Goal: Information Seeking & Learning: Learn about a topic

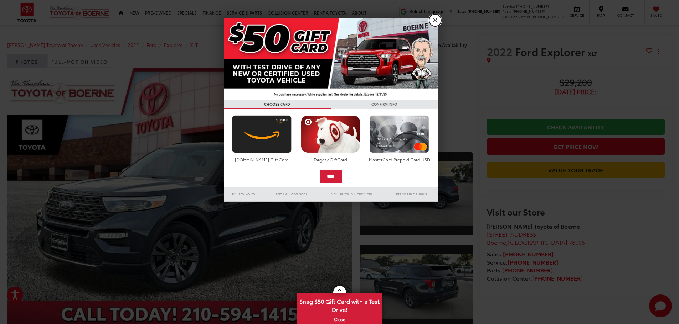
click at [437, 17] on link "X" at bounding box center [435, 20] width 12 height 12
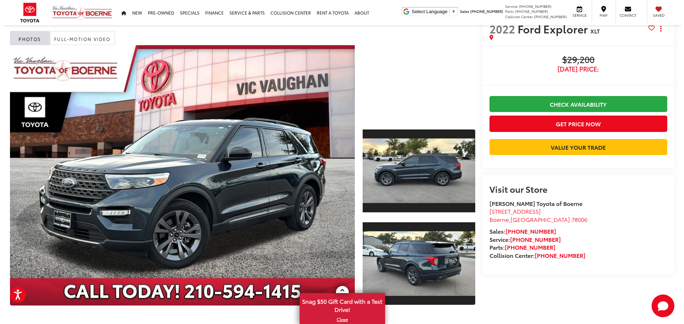
scroll to position [36, 0]
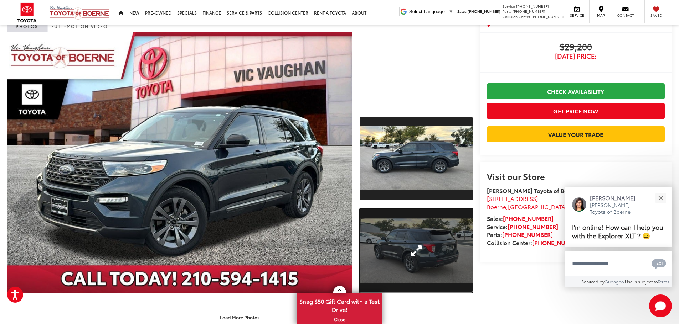
click at [417, 233] on link "Expand Photo 2" at bounding box center [416, 251] width 113 height 84
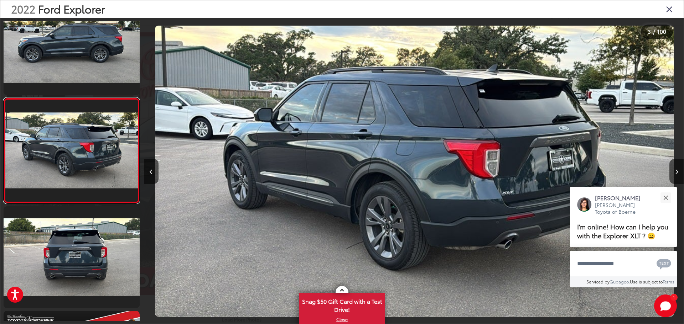
scroll to position [0, 1079]
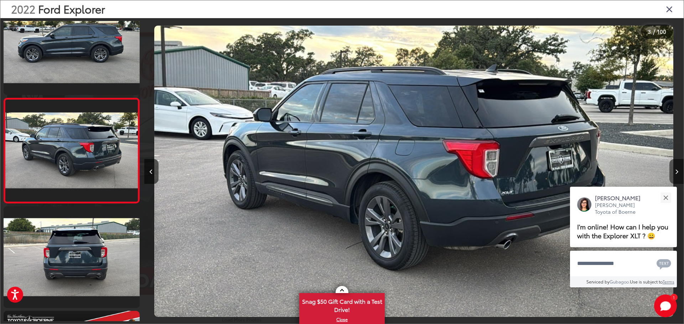
click at [675, 171] on icon "Next image" at bounding box center [676, 172] width 3 height 5
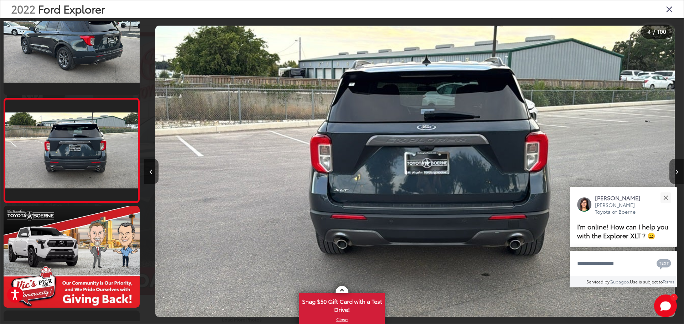
scroll to position [0, 1618]
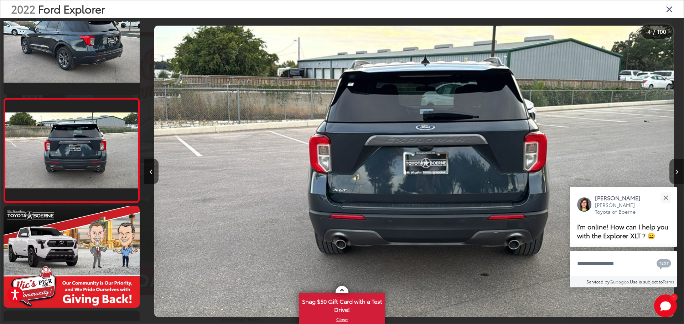
click at [675, 171] on icon "Next image" at bounding box center [676, 172] width 3 height 5
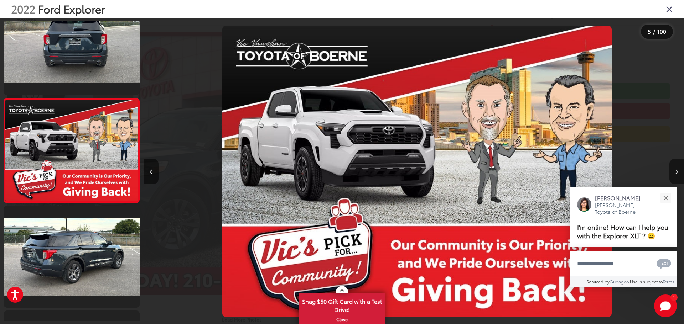
scroll to position [0, 2158]
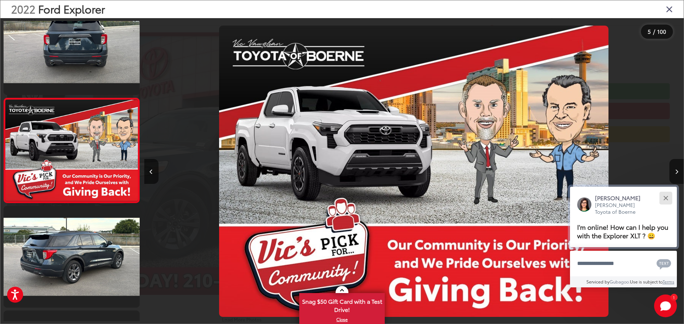
click at [668, 196] on button "Close" at bounding box center [665, 198] width 15 height 15
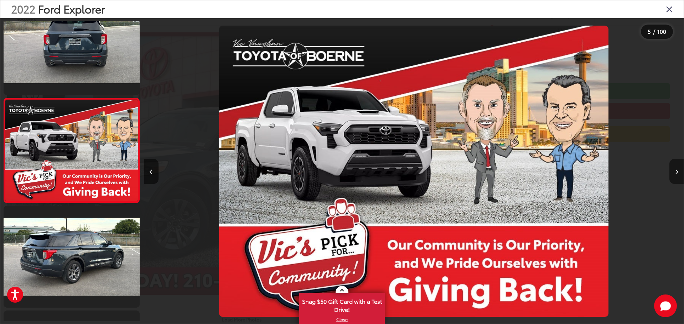
click at [675, 173] on icon "Next image" at bounding box center [676, 172] width 3 height 5
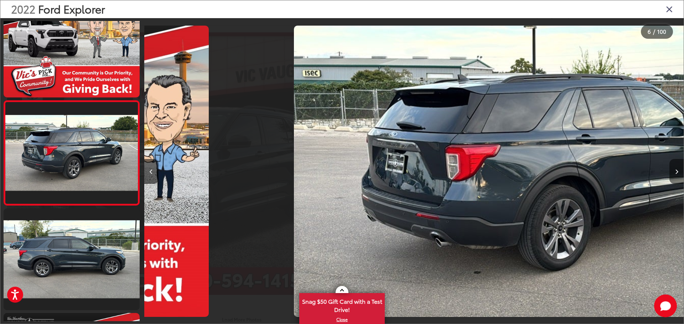
scroll to position [447, 0]
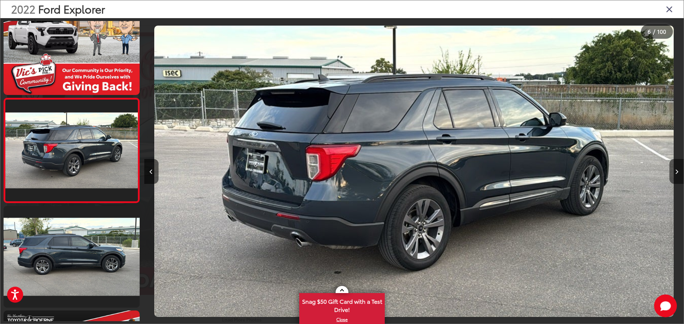
click at [675, 173] on icon "Next image" at bounding box center [676, 172] width 3 height 5
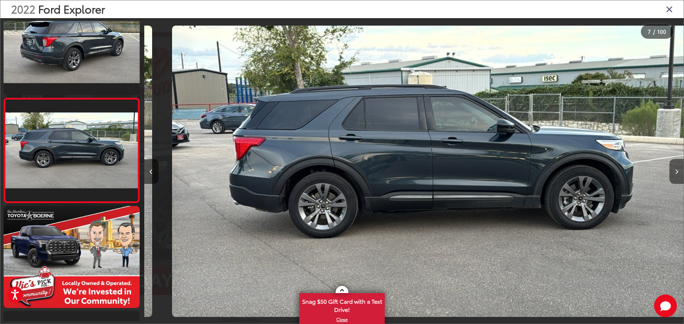
scroll to position [0, 3236]
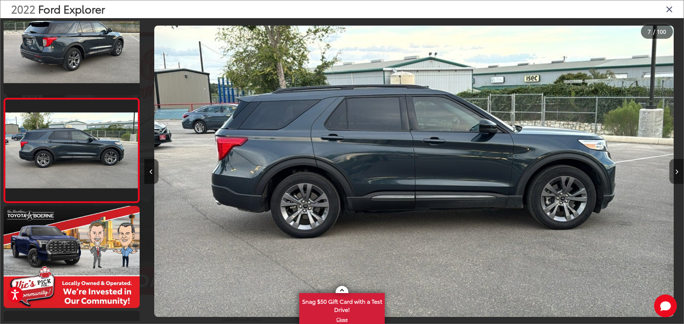
click at [675, 173] on icon "Next image" at bounding box center [676, 172] width 3 height 5
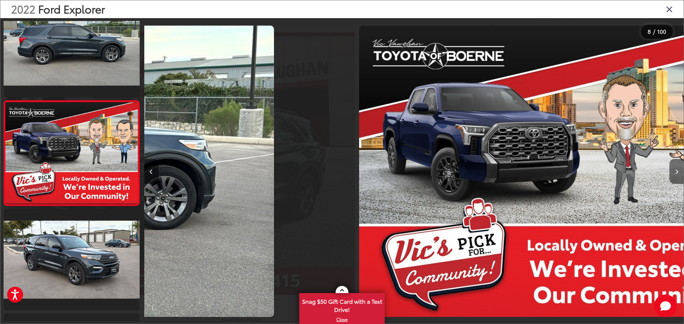
scroll to position [657, 0]
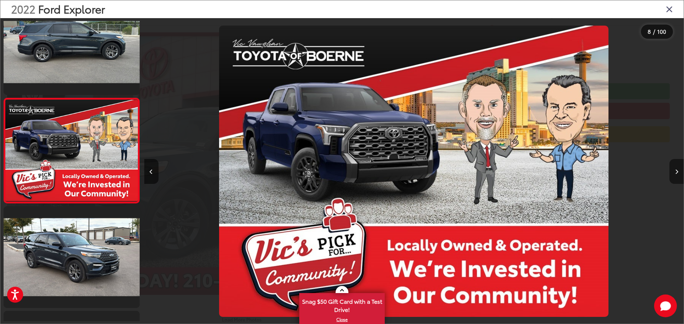
click at [675, 173] on icon "Next image" at bounding box center [676, 172] width 3 height 5
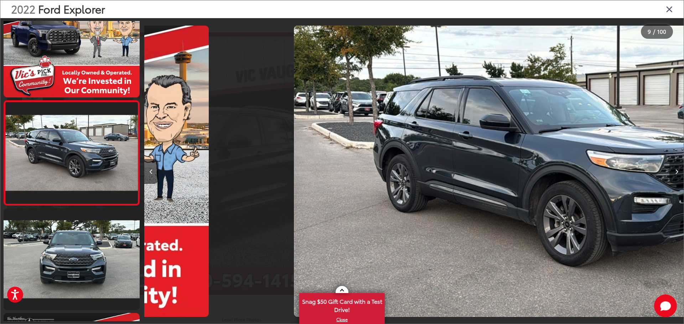
scroll to position [762, 0]
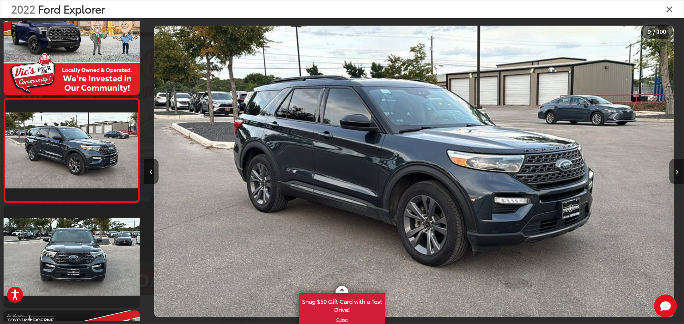
click at [675, 173] on icon "Next image" at bounding box center [676, 172] width 3 height 5
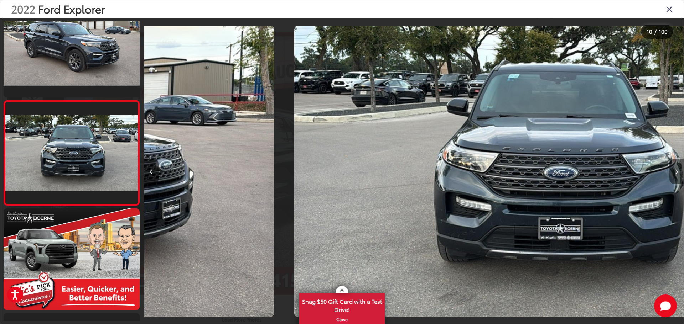
scroll to position [867, 0]
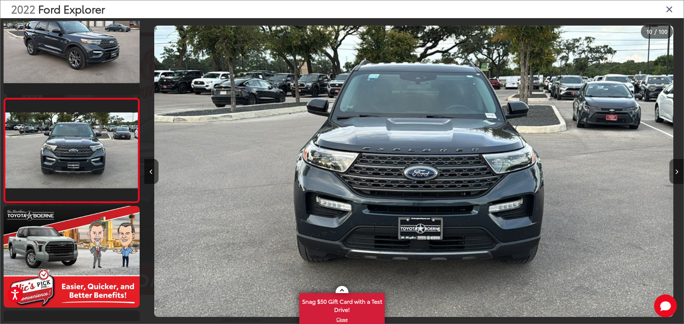
click at [675, 173] on icon "Next image" at bounding box center [676, 172] width 3 height 5
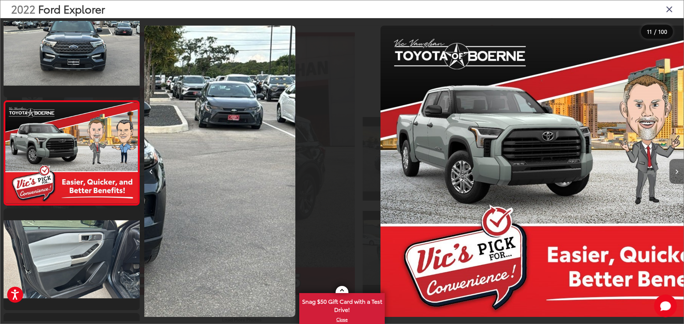
scroll to position [0, 0]
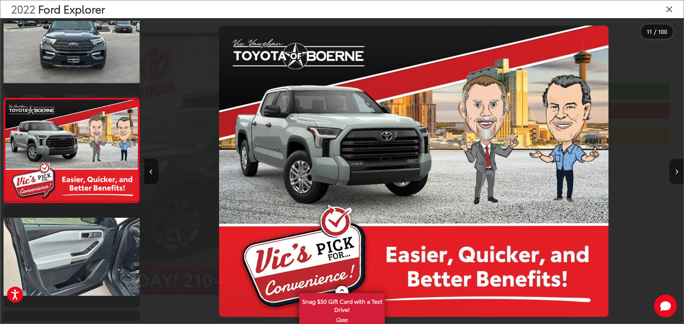
click at [675, 173] on icon "Next image" at bounding box center [676, 172] width 3 height 5
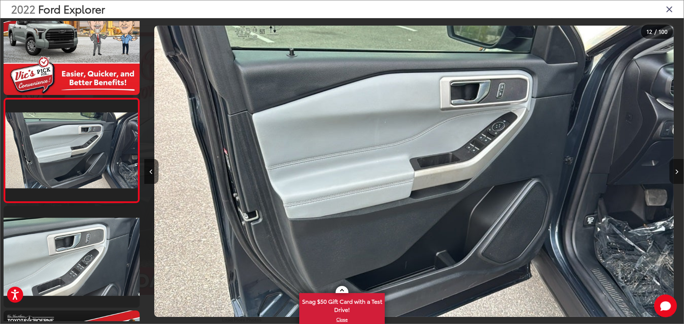
click at [675, 173] on icon "Next image" at bounding box center [676, 172] width 3 height 5
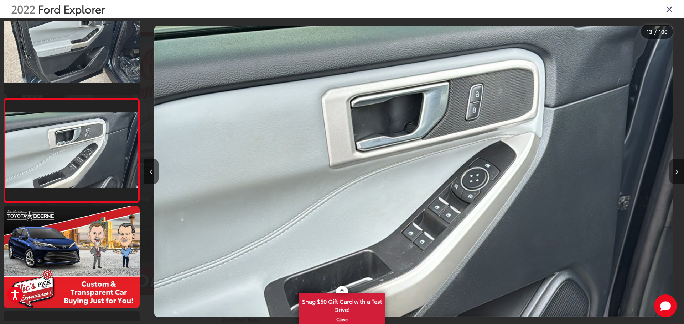
click at [675, 174] on icon "Next image" at bounding box center [676, 172] width 3 height 5
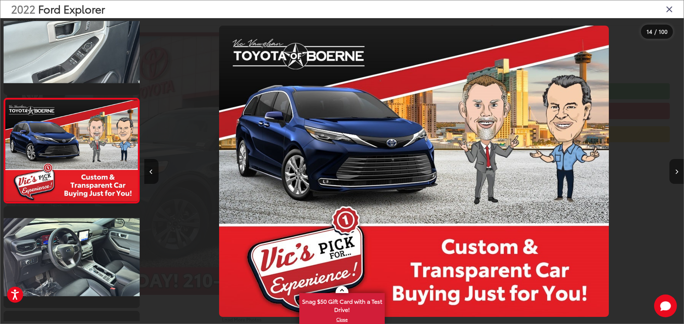
click at [674, 174] on button "Next image" at bounding box center [676, 171] width 14 height 25
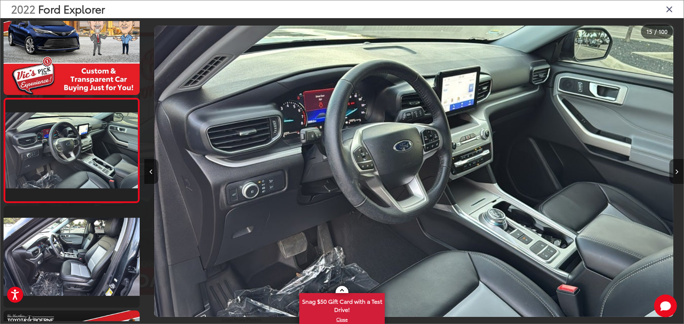
click at [674, 175] on button "Next image" at bounding box center [676, 171] width 14 height 25
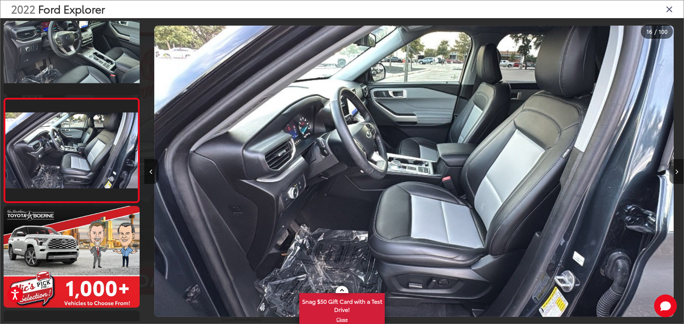
click at [674, 175] on button "Next image" at bounding box center [676, 171] width 14 height 25
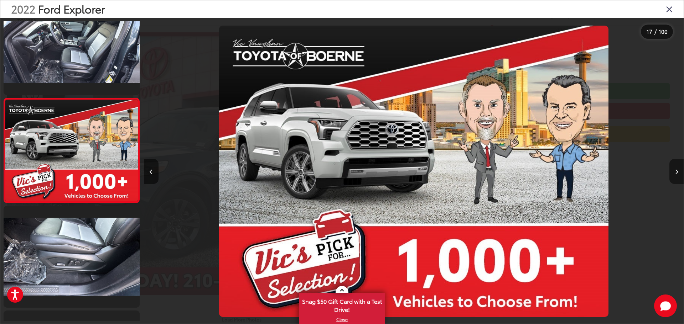
click at [674, 175] on button "Next image" at bounding box center [676, 171] width 14 height 25
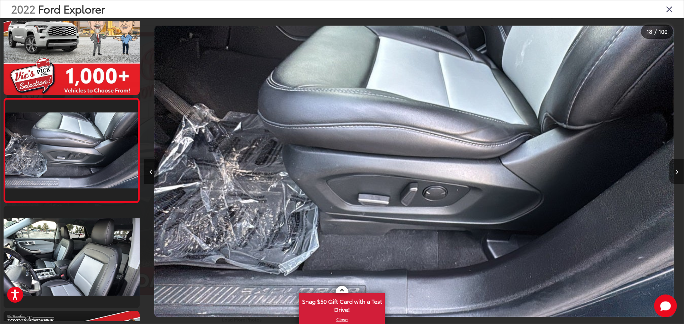
click at [674, 175] on button "Next image" at bounding box center [676, 171] width 14 height 25
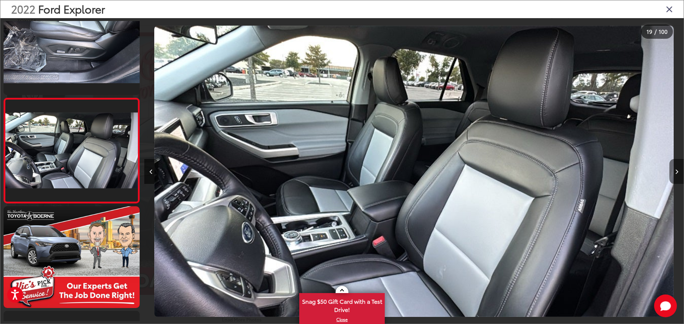
click at [674, 175] on button "Next image" at bounding box center [676, 171] width 14 height 25
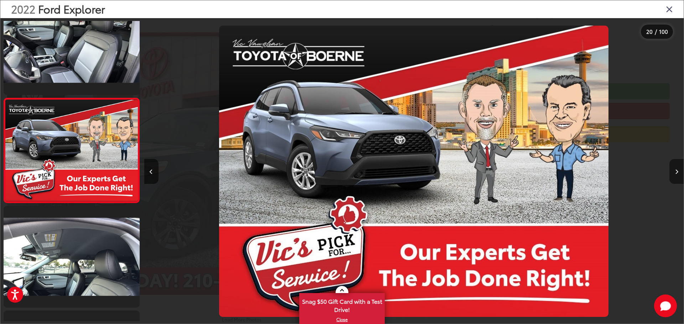
click at [674, 175] on button "Next image" at bounding box center [676, 171] width 14 height 25
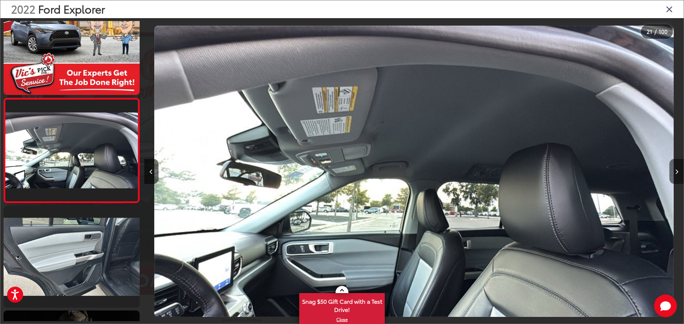
click at [673, 175] on button "Next image" at bounding box center [676, 171] width 14 height 25
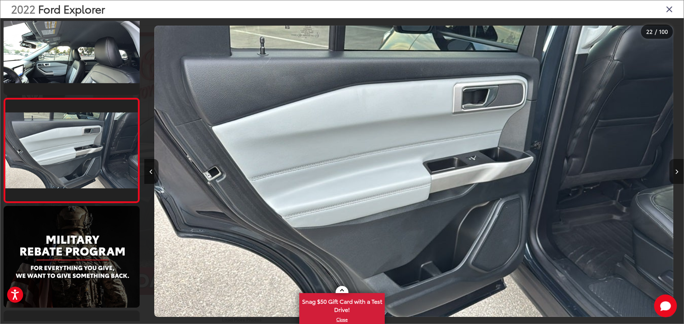
click at [673, 175] on button "Next image" at bounding box center [676, 171] width 14 height 25
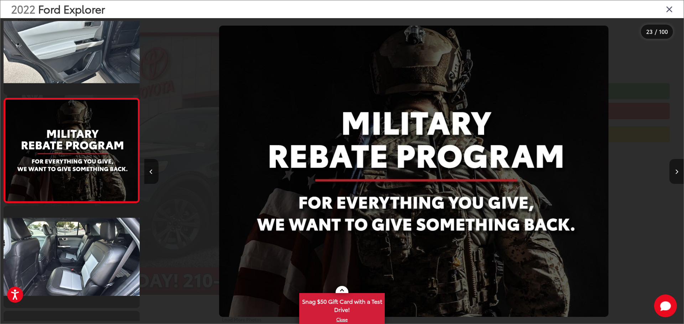
click at [673, 175] on button "Next image" at bounding box center [676, 171] width 14 height 25
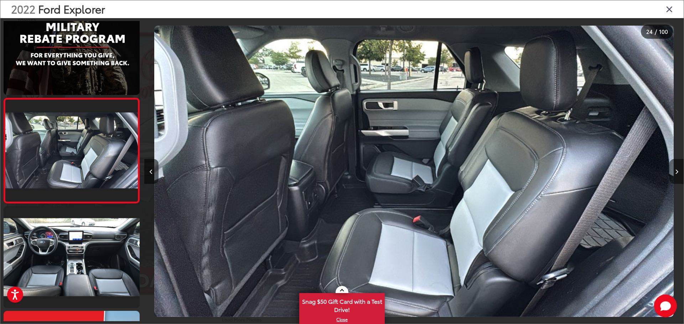
click at [673, 175] on button "Next image" at bounding box center [676, 171] width 14 height 25
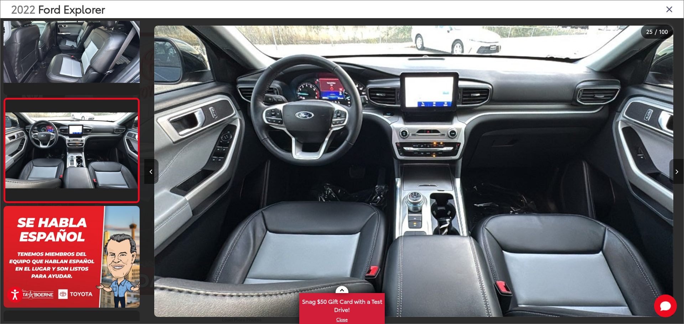
click at [673, 176] on button "Next image" at bounding box center [676, 171] width 14 height 25
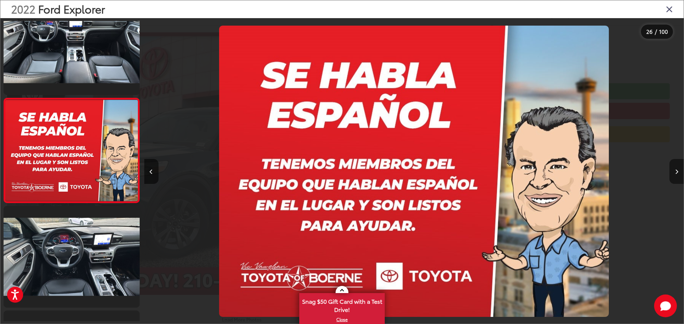
click at [673, 176] on button "Next image" at bounding box center [676, 171] width 14 height 25
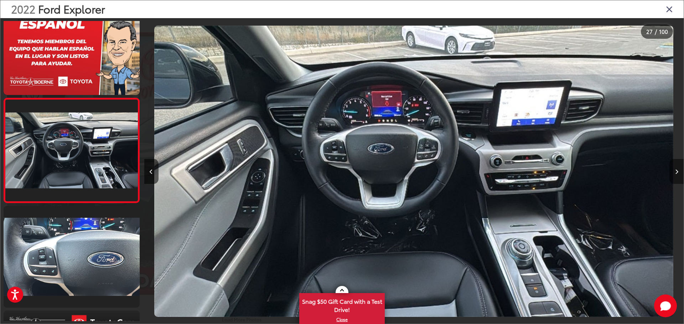
click at [673, 176] on button "Next image" at bounding box center [676, 171] width 14 height 25
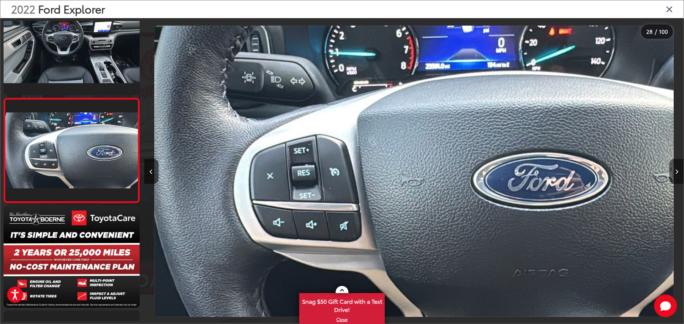
click at [671, 176] on button "Next image" at bounding box center [676, 171] width 14 height 25
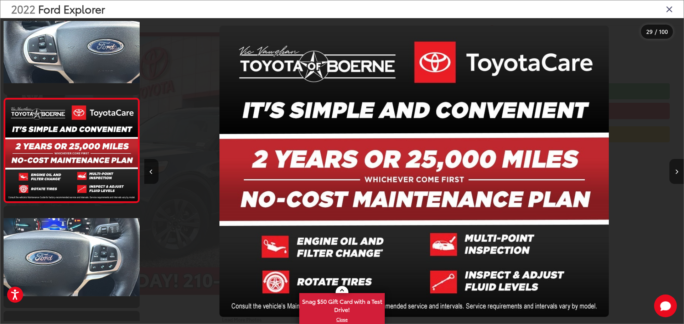
click at [671, 176] on button "Next image" at bounding box center [676, 171] width 14 height 25
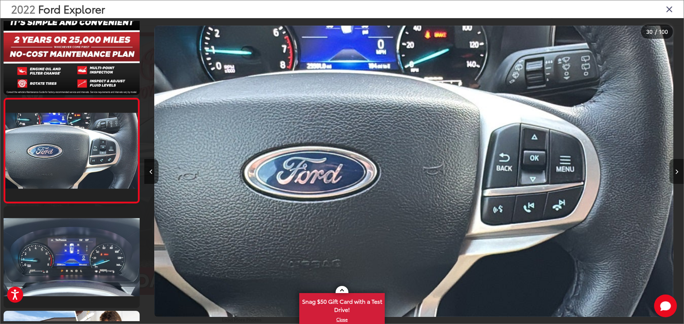
click at [671, 176] on button "Next image" at bounding box center [676, 171] width 14 height 25
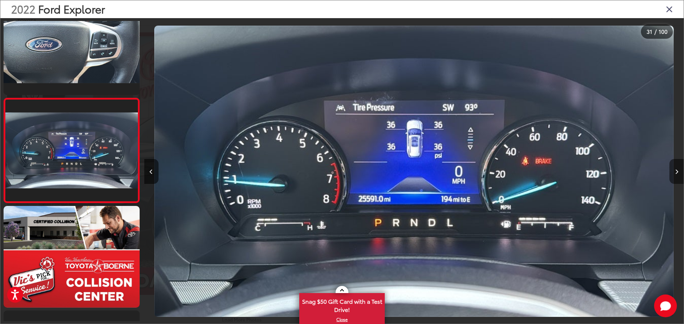
click at [671, 176] on button "Next image" at bounding box center [676, 171] width 14 height 25
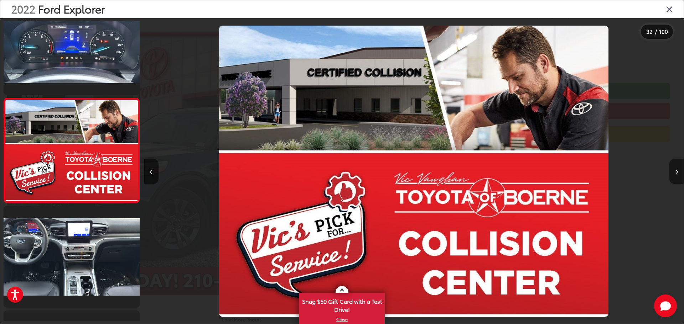
click at [671, 176] on button "Next image" at bounding box center [676, 171] width 14 height 25
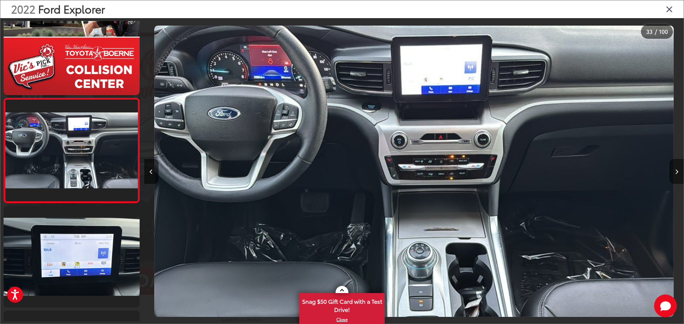
click at [671, 176] on button "Next image" at bounding box center [676, 171] width 14 height 25
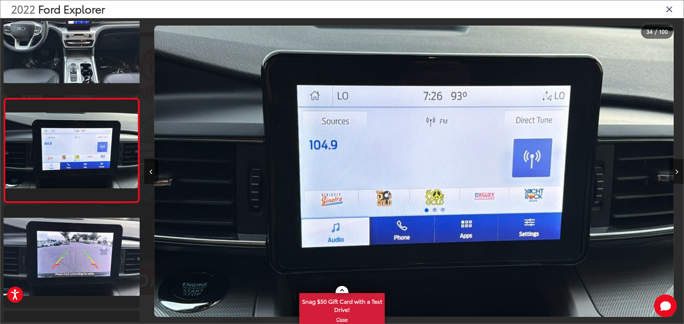
click at [671, 176] on button "Next image" at bounding box center [676, 171] width 14 height 25
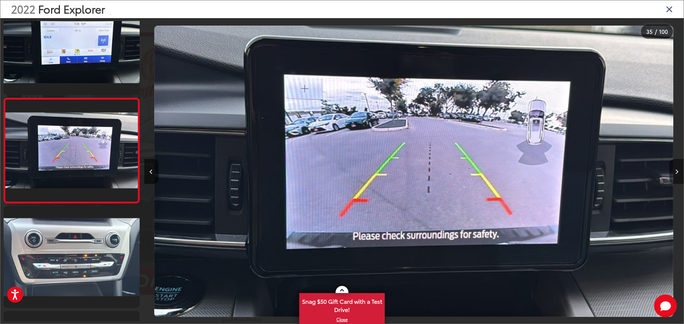
click at [671, 176] on button "Next image" at bounding box center [676, 171] width 14 height 25
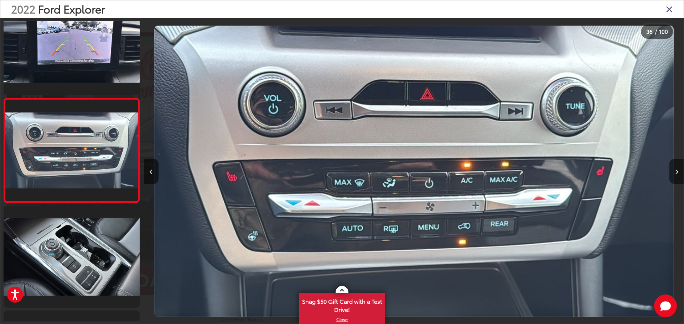
click at [671, 176] on button "Next image" at bounding box center [676, 171] width 14 height 25
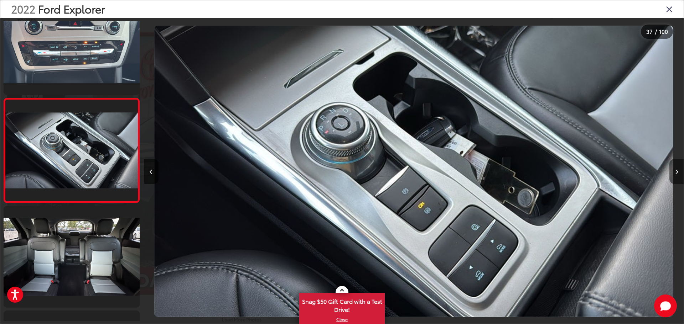
click at [671, 176] on button "Next image" at bounding box center [676, 171] width 14 height 25
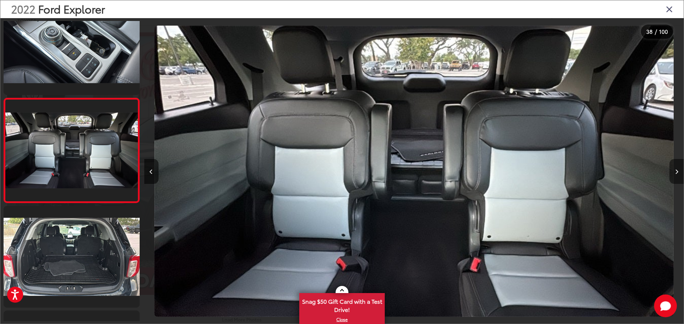
click at [671, 176] on button "Next image" at bounding box center [676, 171] width 14 height 25
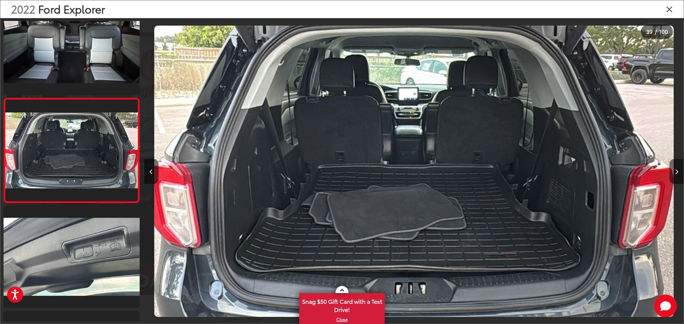
click at [671, 176] on button "Next image" at bounding box center [676, 171] width 14 height 25
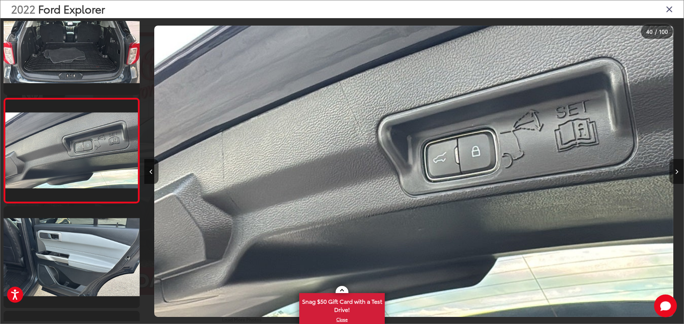
click at [671, 176] on button "Next image" at bounding box center [676, 171] width 14 height 25
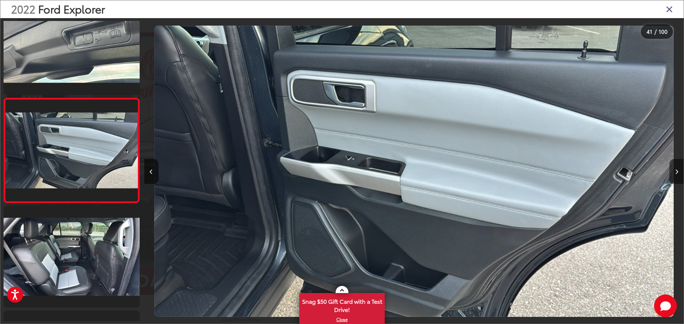
click at [671, 176] on button "Next image" at bounding box center [676, 171] width 14 height 25
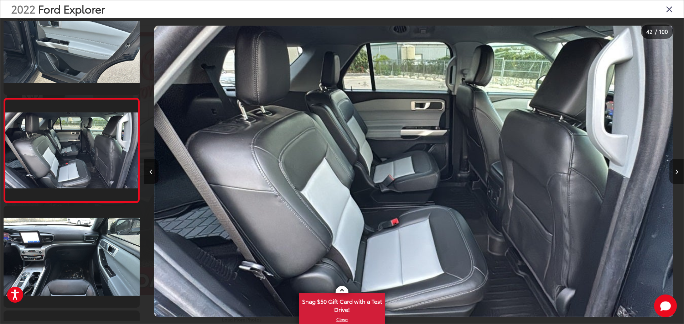
click at [671, 176] on button "Next image" at bounding box center [676, 171] width 14 height 25
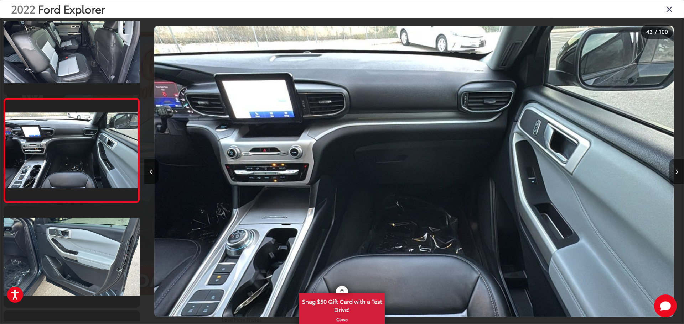
click at [671, 176] on button "Next image" at bounding box center [676, 171] width 14 height 25
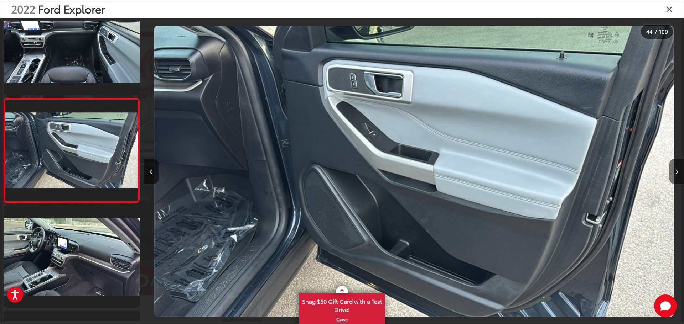
click at [671, 176] on button "Next image" at bounding box center [676, 171] width 14 height 25
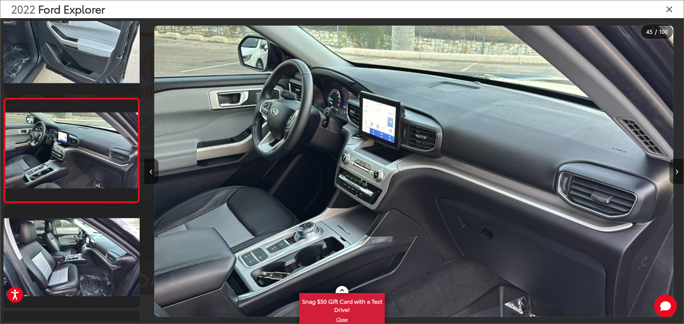
click at [671, 176] on button "Next image" at bounding box center [676, 171] width 14 height 25
